Goal: Information Seeking & Learning: Learn about a topic

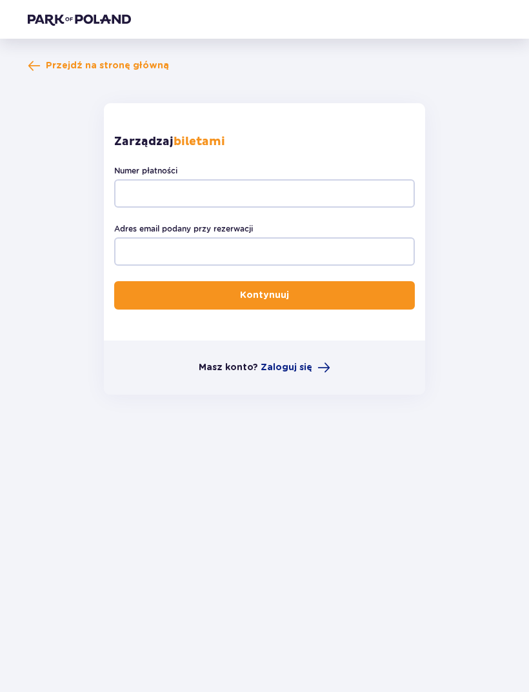
click at [81, 64] on span "Przejdź na stronę główną" at bounding box center [107, 65] width 123 height 13
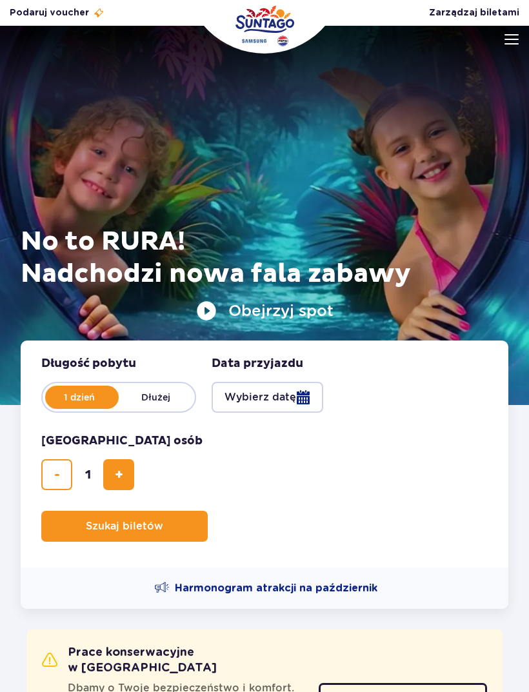
click at [516, 37] on img at bounding box center [511, 39] width 14 height 10
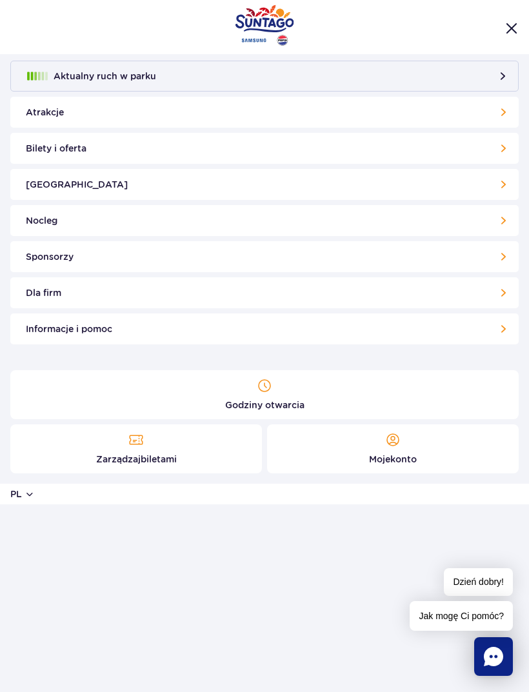
click at [505, 73] on button "Aktualny ruch w parku" at bounding box center [264, 76] width 508 height 31
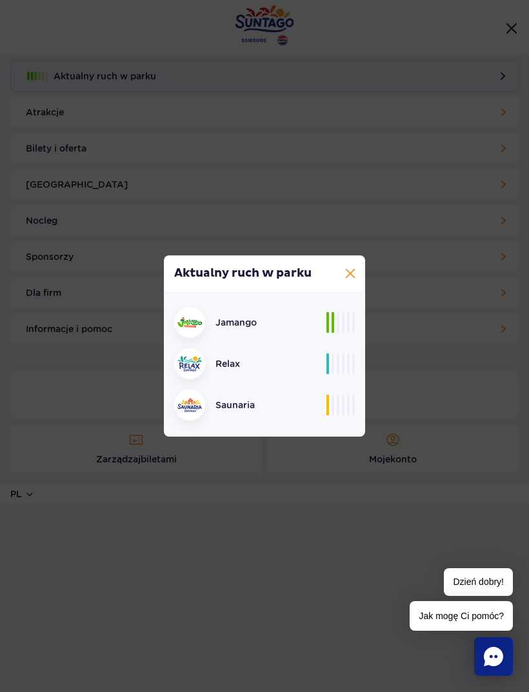
click at [349, 274] on button at bounding box center [350, 273] width 15 height 15
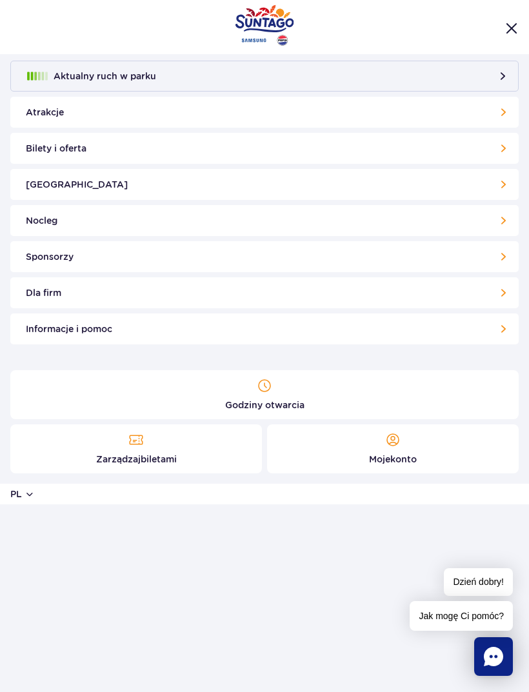
click at [502, 146] on link "Bilety i oferta" at bounding box center [264, 148] width 508 height 31
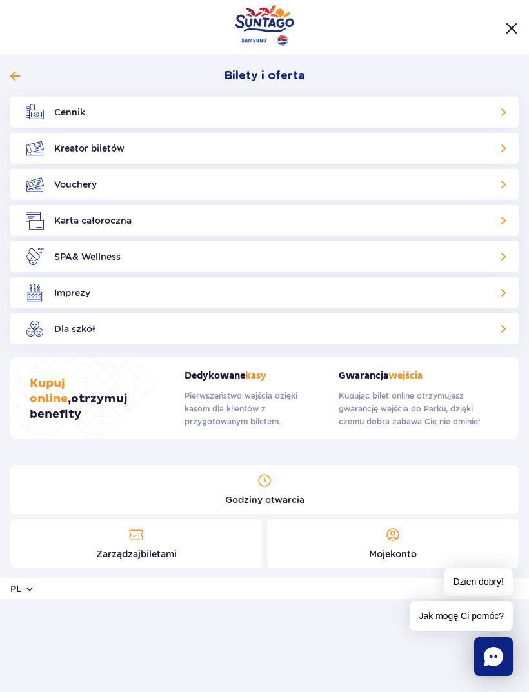
click at [499, 219] on link "Karta całoroczna" at bounding box center [264, 220] width 508 height 31
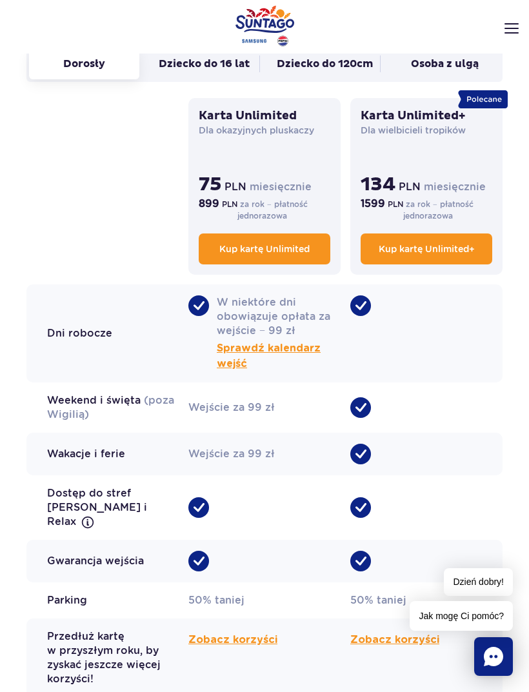
scroll to position [797, 0]
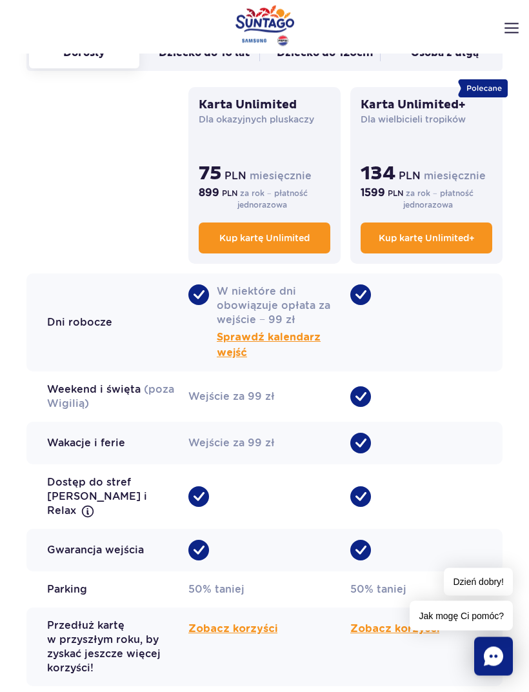
click at [262, 337] on span "Sprawdź kalendarz wejść" at bounding box center [279, 345] width 124 height 31
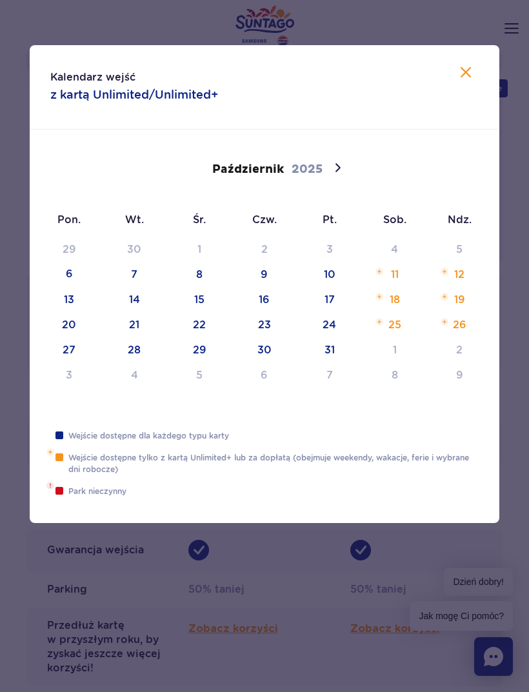
click at [344, 170] on icon at bounding box center [337, 167] width 15 height 15
click at [334, 177] on span at bounding box center [337, 168] width 22 height 22
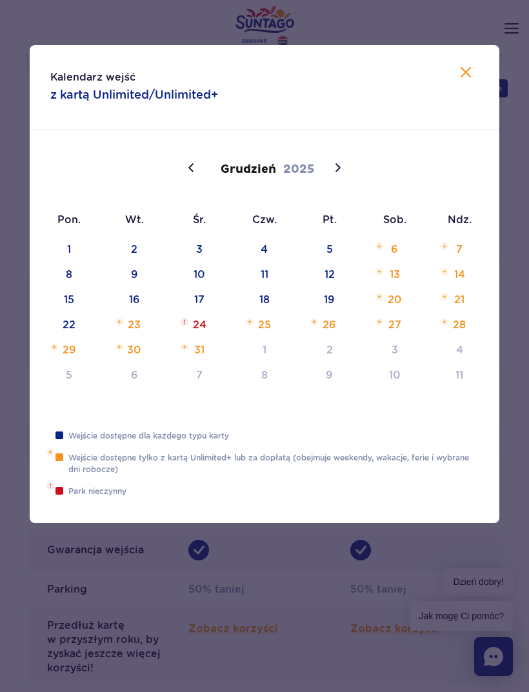
click at [188, 174] on icon at bounding box center [191, 167] width 15 height 15
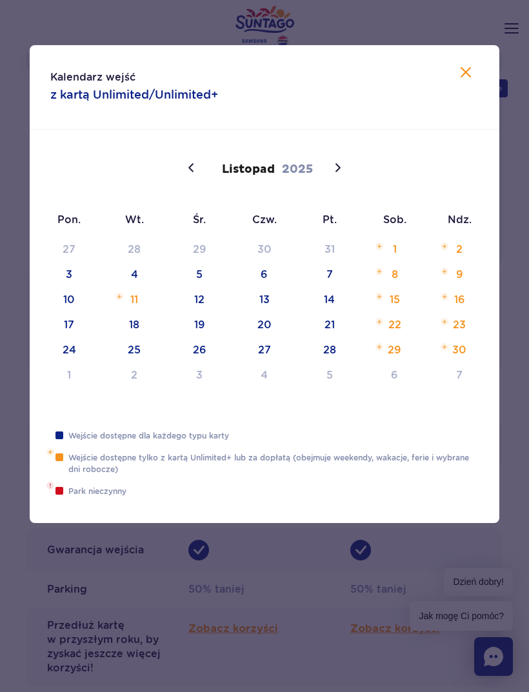
click at [192, 168] on icon at bounding box center [191, 167] width 15 height 15
click at [465, 78] on icon at bounding box center [465, 72] width 15 height 15
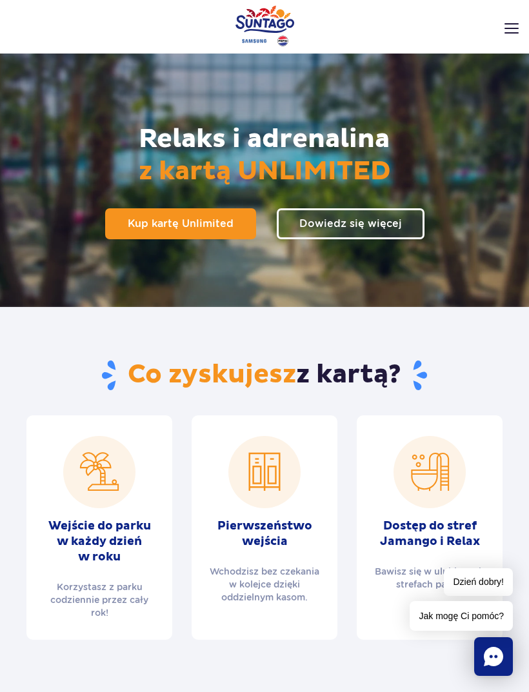
scroll to position [15, 0]
